Goal: Task Accomplishment & Management: Use online tool/utility

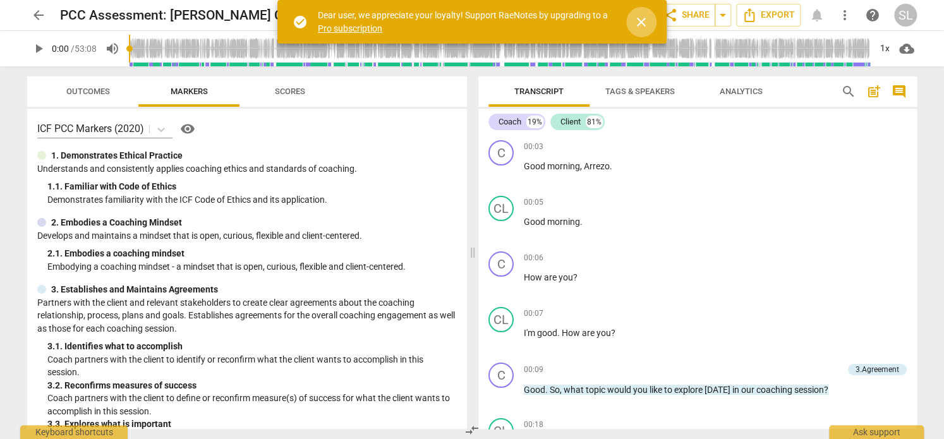
click at [640, 19] on span "close" at bounding box center [641, 22] width 15 height 15
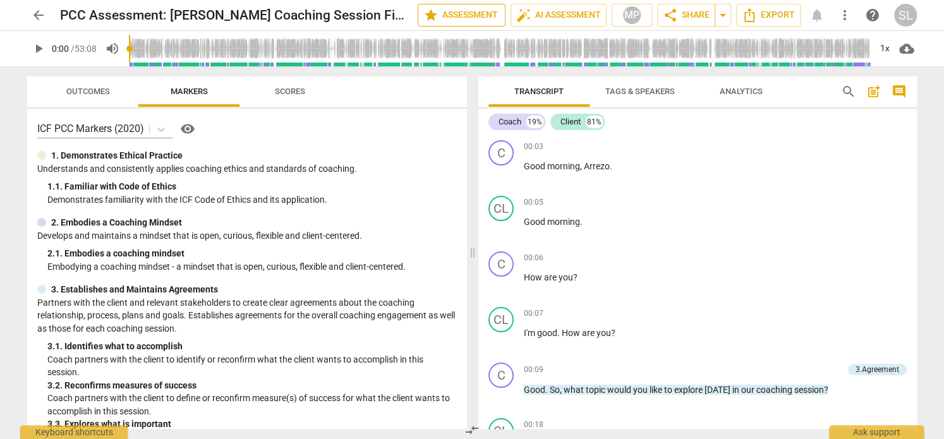
click at [470, 16] on span "star Assessment" at bounding box center [461, 15] width 76 height 15
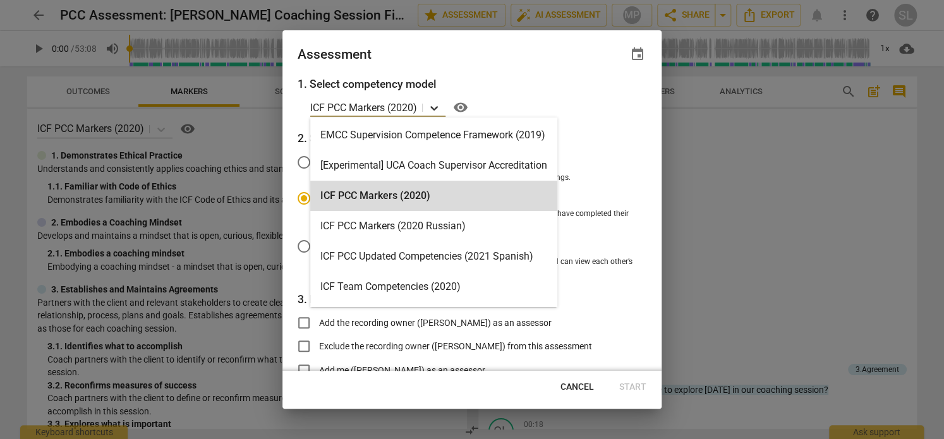
click at [436, 106] on icon at bounding box center [434, 108] width 13 height 13
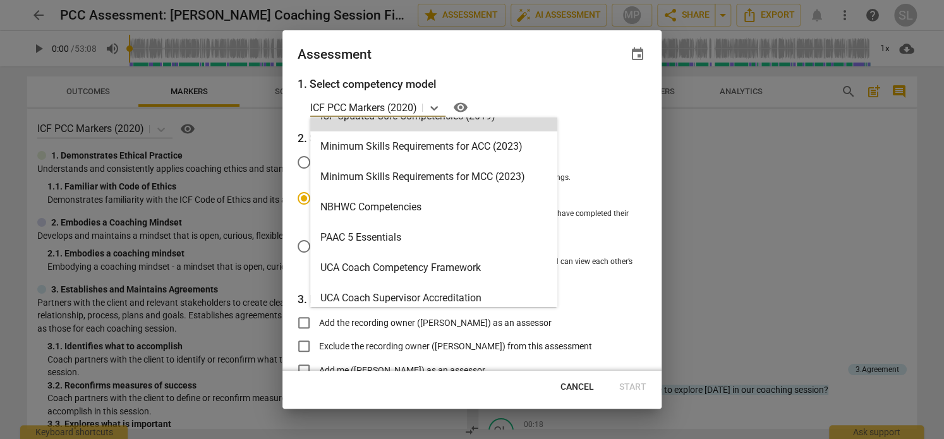
scroll to position [271, 0]
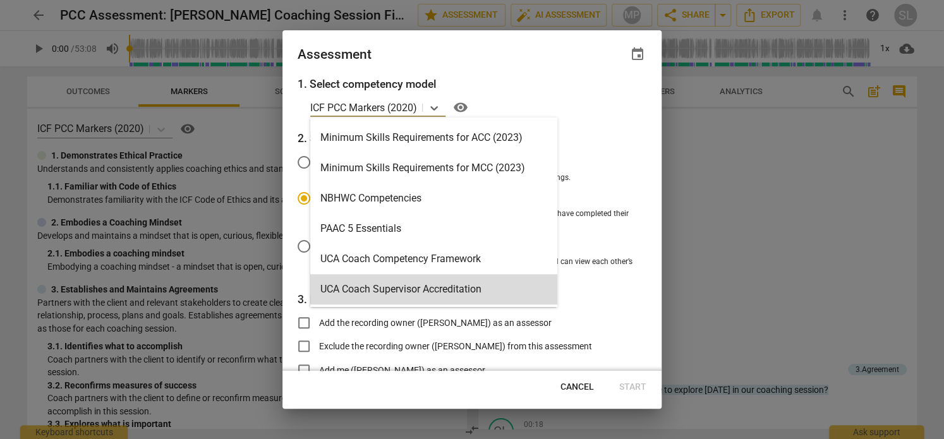
click at [784, 93] on div at bounding box center [472, 219] width 944 height 439
radio input "false"
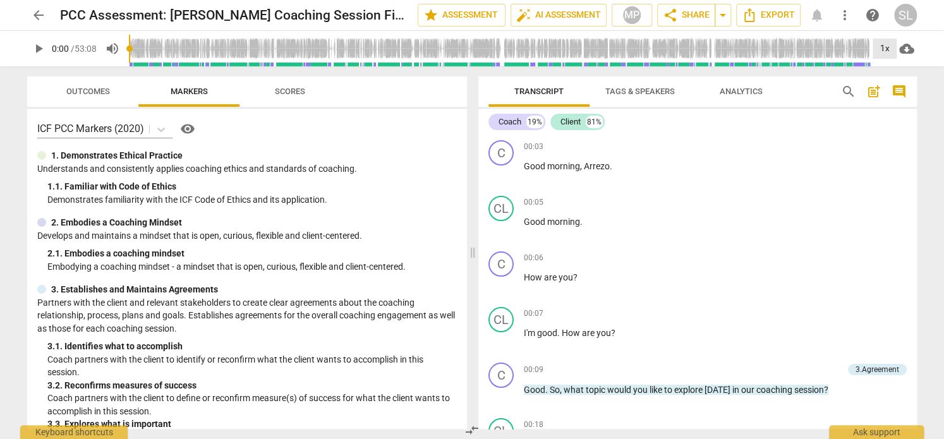
click at [882, 49] on div "1x" at bounding box center [885, 49] width 24 height 20
click at [892, 97] on li "1.25x" at bounding box center [894, 99] width 42 height 24
click at [39, 47] on span "play_arrow" at bounding box center [38, 48] width 15 height 15
click at [39, 47] on span "pause" at bounding box center [38, 48] width 15 height 15
drag, startPoint x: 132, startPoint y: 47, endPoint x: 122, endPoint y: 46, distance: 10.3
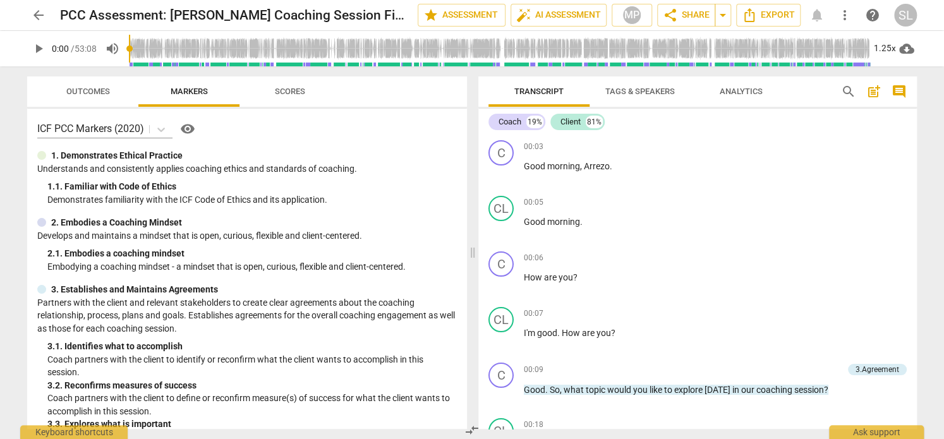
click at [129, 46] on input "range" at bounding box center [499, 48] width 741 height 40
click at [39, 49] on span "play_arrow" at bounding box center [38, 48] width 15 height 15
click at [39, 46] on span "pause" at bounding box center [38, 48] width 15 height 15
type input "14"
